Goal: Go to known website: Access a specific website the user already knows

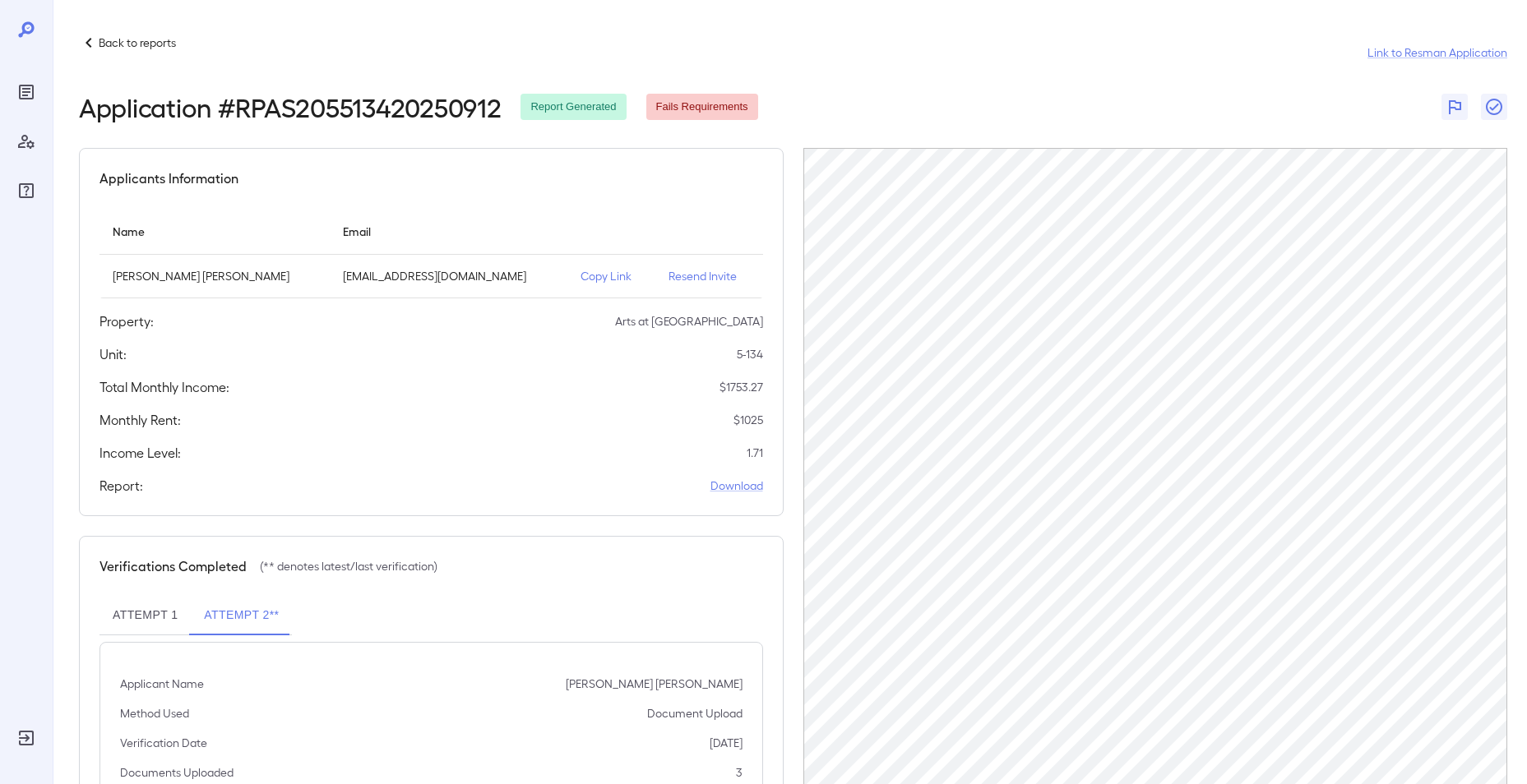
click at [97, 45] on icon at bounding box center [88, 42] width 20 height 20
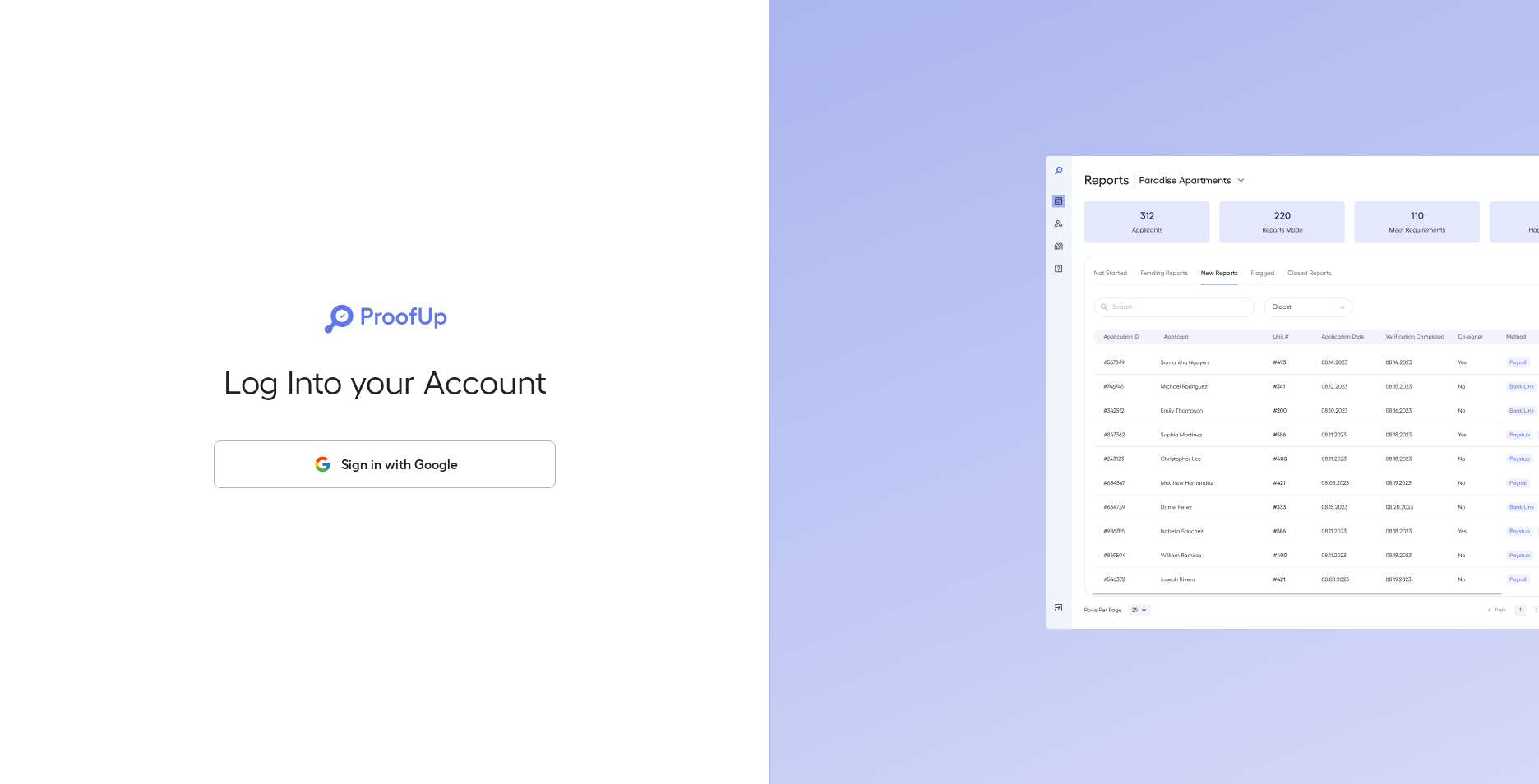
click at [342, 463] on button "Sign in with Google" at bounding box center [384, 465] width 342 height 48
